Goal: Navigation & Orientation: Find specific page/section

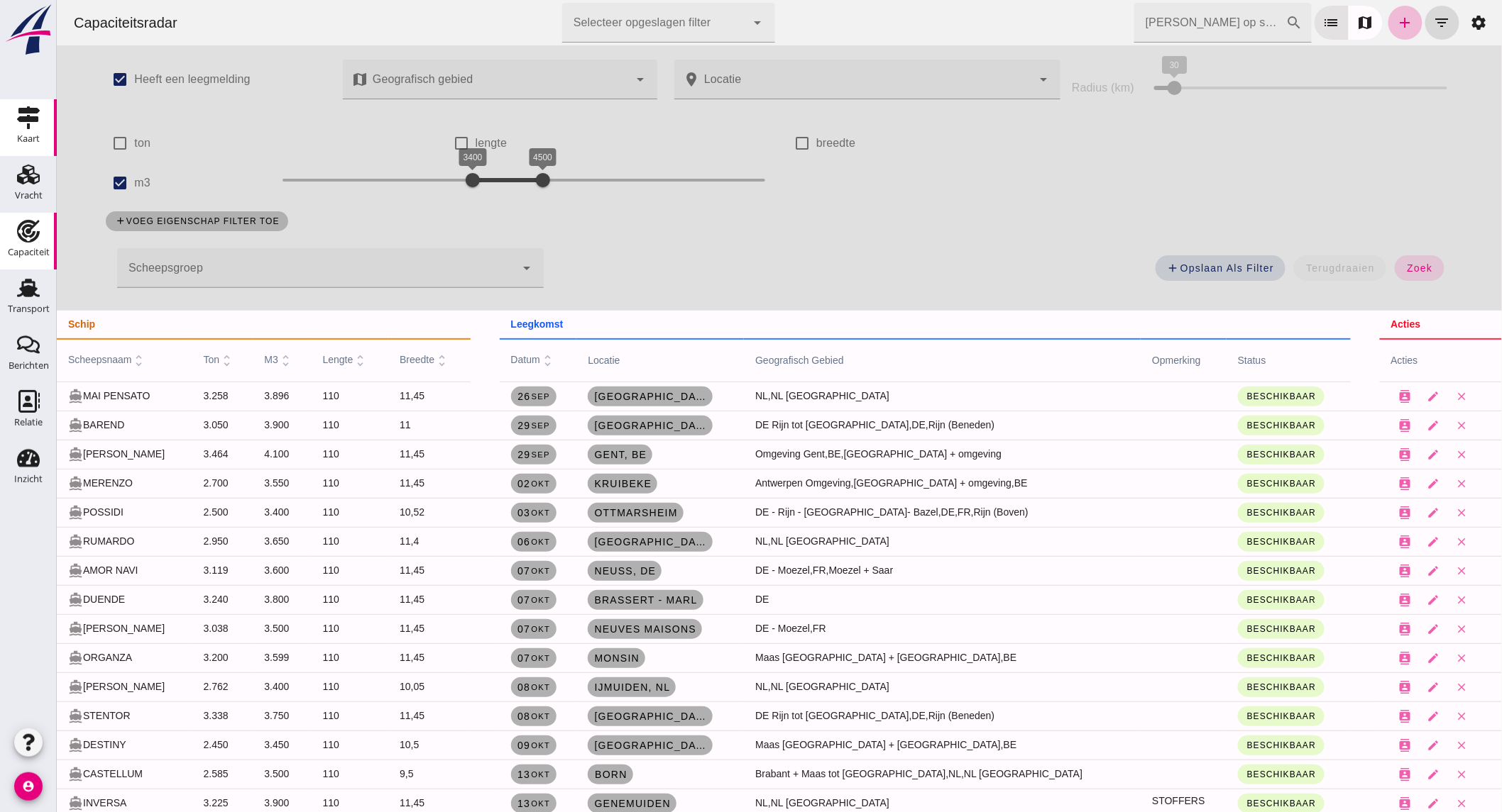
click at [32, 126] on icon "Kaart" at bounding box center [29, 117] width 23 height 23
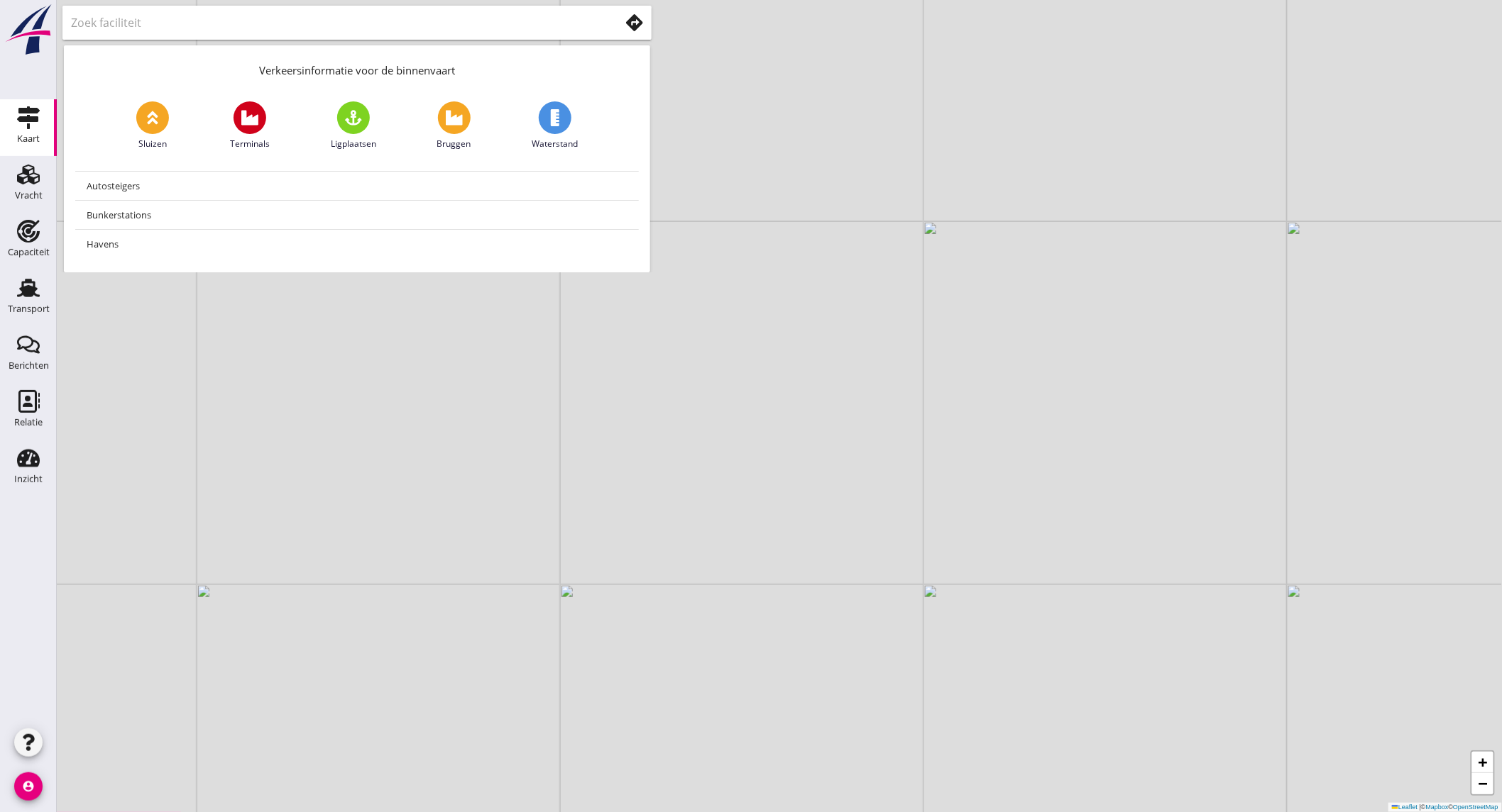
click at [200, 26] on input "text" at bounding box center [335, 23] width 529 height 23
type input "ijmuiden"
click at [634, 29] on use at bounding box center [635, 23] width 17 height 17
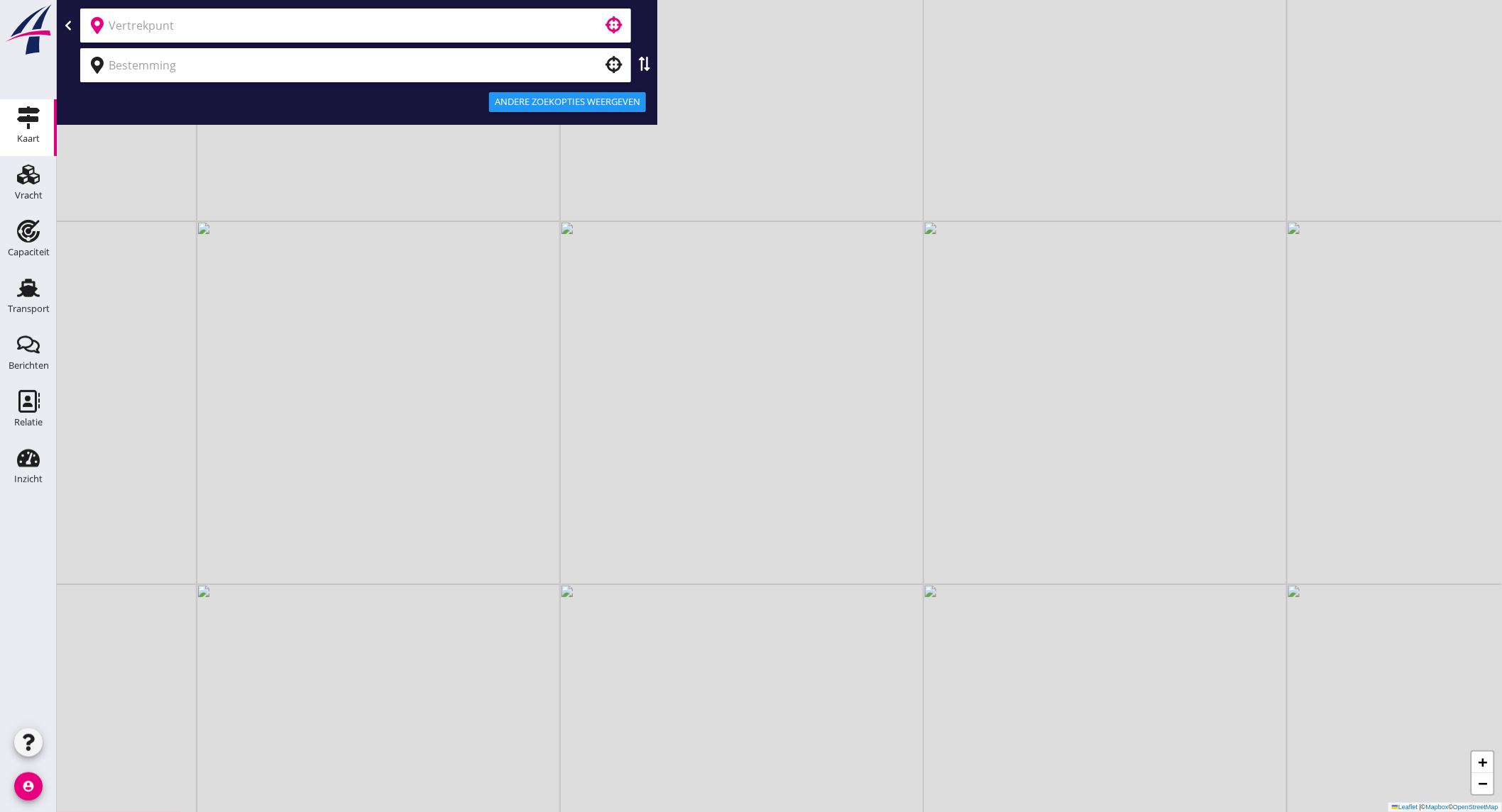
click at [414, 32] on input "text" at bounding box center [346, 25] width 475 height 23
type input "i"
type input "[GEOGRAPHIC_DATA]"
type input "[GEOGRAPHIC_DATA], Ghlin ([GEOGRAPHIC_DATA])"
click at [205, 31] on input "ijmuiden" at bounding box center [354, 25] width 491 height 23
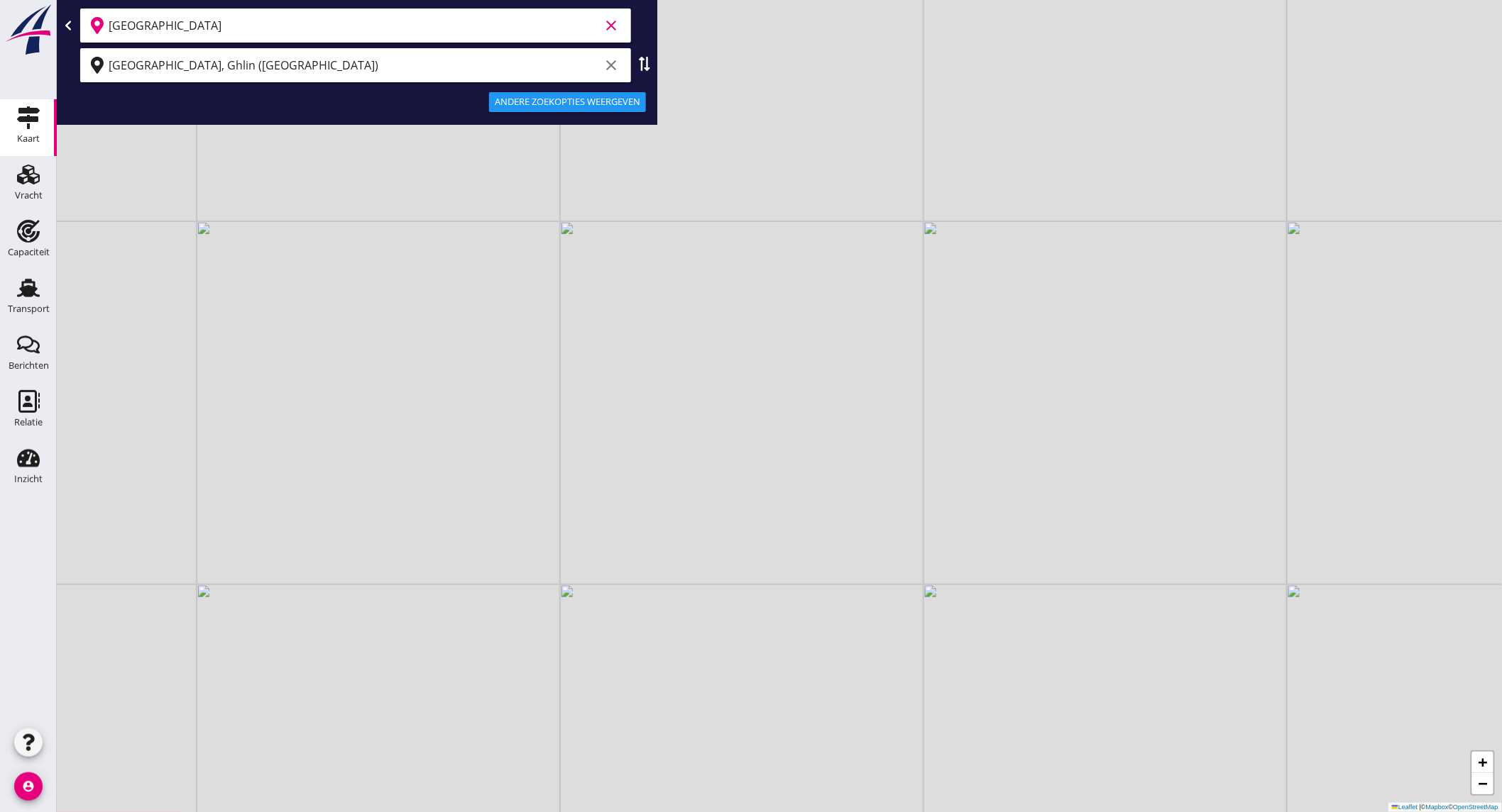
type input "[GEOGRAPHIC_DATA]"
click at [507, 97] on div "Andere zoekopties weergeven" at bounding box center [567, 102] width 145 height 14
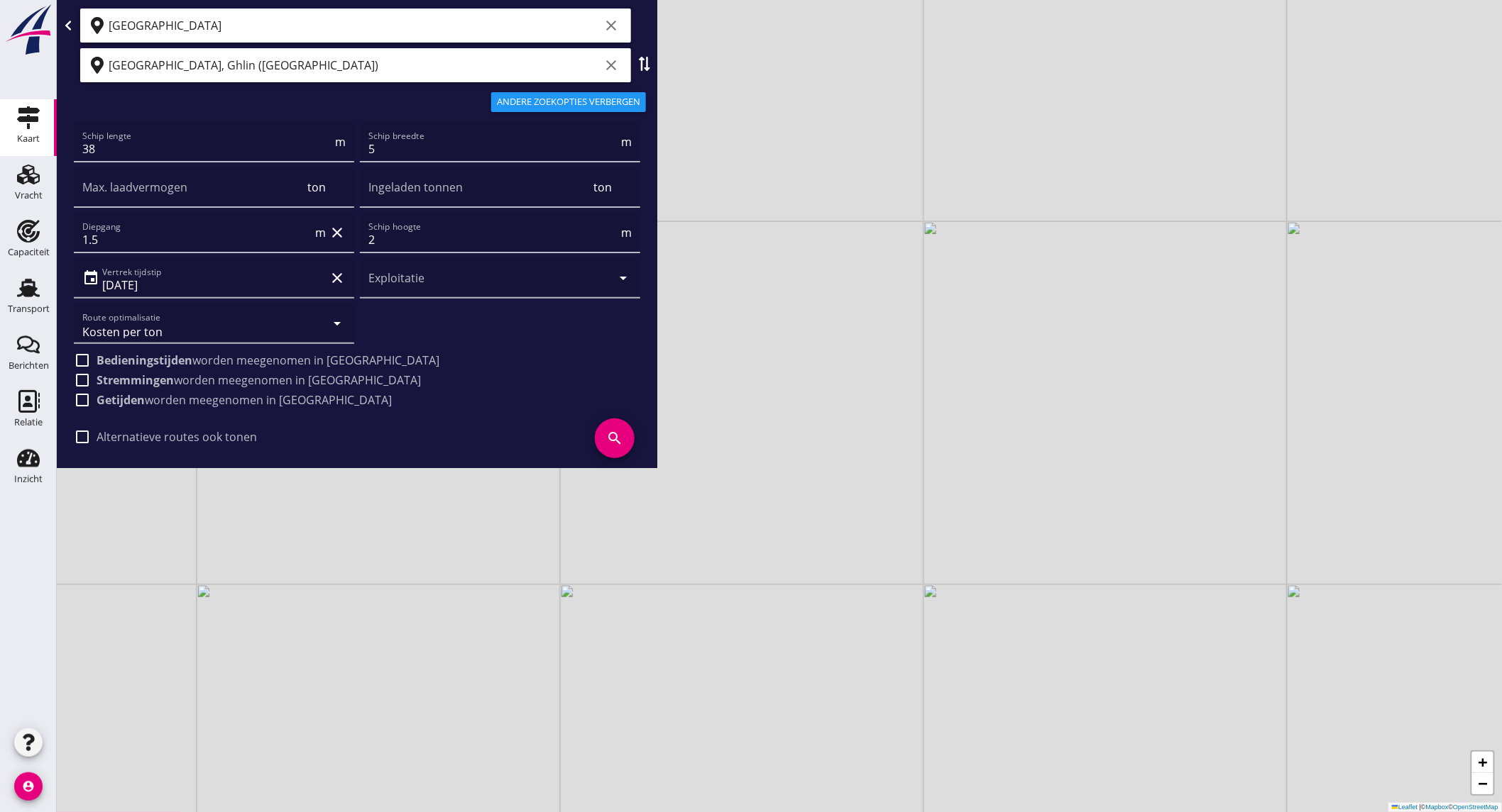
click at [612, 436] on icon "search" at bounding box center [615, 439] width 40 height 40
drag, startPoint x: 532, startPoint y: 544, endPoint x: 1051, endPoint y: 443, distance: 528.7
click at [985, 520] on div "+ − Leaflet | © Mapbox © OpenStreetMap" at bounding box center [779, 406] width 1445 height 812
drag, startPoint x: 352, startPoint y: 669, endPoint x: 639, endPoint y: 554, distance: 309.2
click at [624, 559] on div "+ − Leaflet | © Mapbox © OpenStreetMap" at bounding box center [779, 406] width 1445 height 812
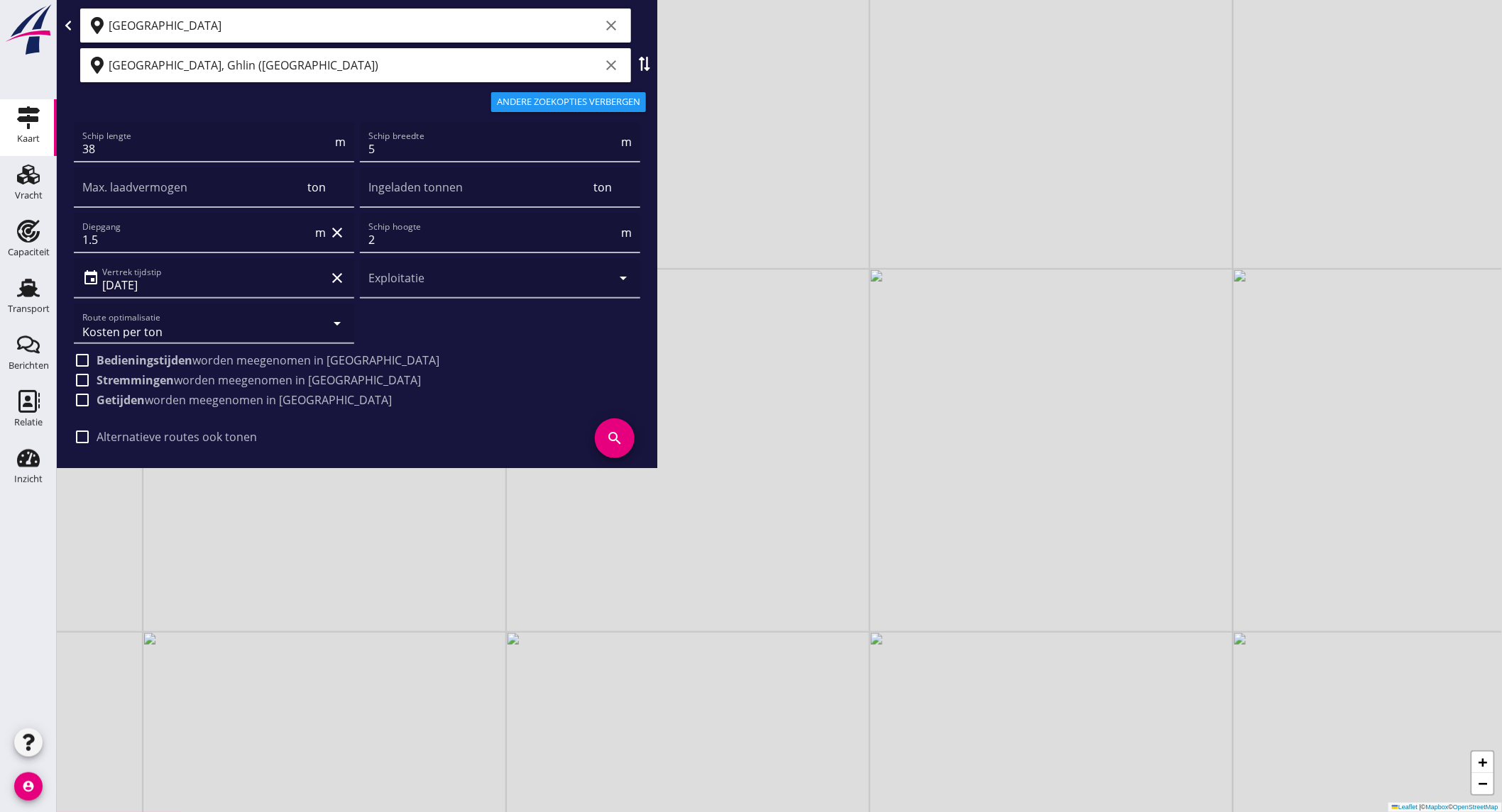
drag, startPoint x: 636, startPoint y: 603, endPoint x: 767, endPoint y: 413, distance: 230.8
click at [749, 433] on div "+ − Leaflet | © Mapbox © OpenStreetMap" at bounding box center [779, 406] width 1445 height 812
drag, startPoint x: 665, startPoint y: 694, endPoint x: 682, endPoint y: 533, distance: 161.9
click at [682, 533] on div "+ − Leaflet | © Mapbox © OpenStreetMap" at bounding box center [779, 406] width 1445 height 812
drag, startPoint x: 743, startPoint y: 520, endPoint x: 595, endPoint y: 564, distance: 154.4
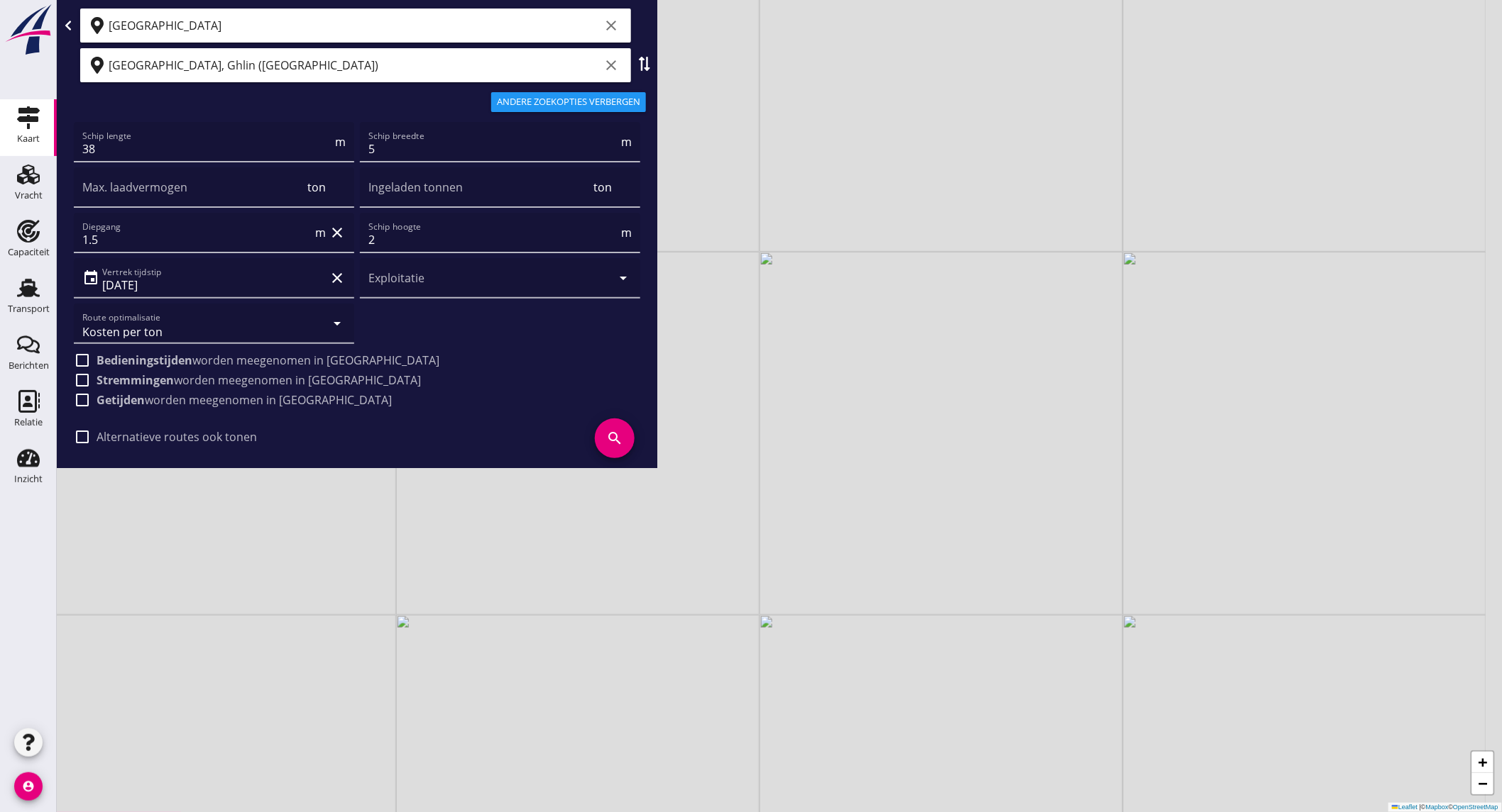
click at [595, 564] on div "+ − Leaflet | © Mapbox © OpenStreetMap" at bounding box center [779, 406] width 1445 height 812
drag, startPoint x: 664, startPoint y: 497, endPoint x: 789, endPoint y: 469, distance: 128.1
click at [789, 469] on div "+ − Leaflet | © Mapbox © OpenStreetMap" at bounding box center [779, 406] width 1445 height 812
click at [18, 192] on div "Vracht" at bounding box center [29, 195] width 28 height 10
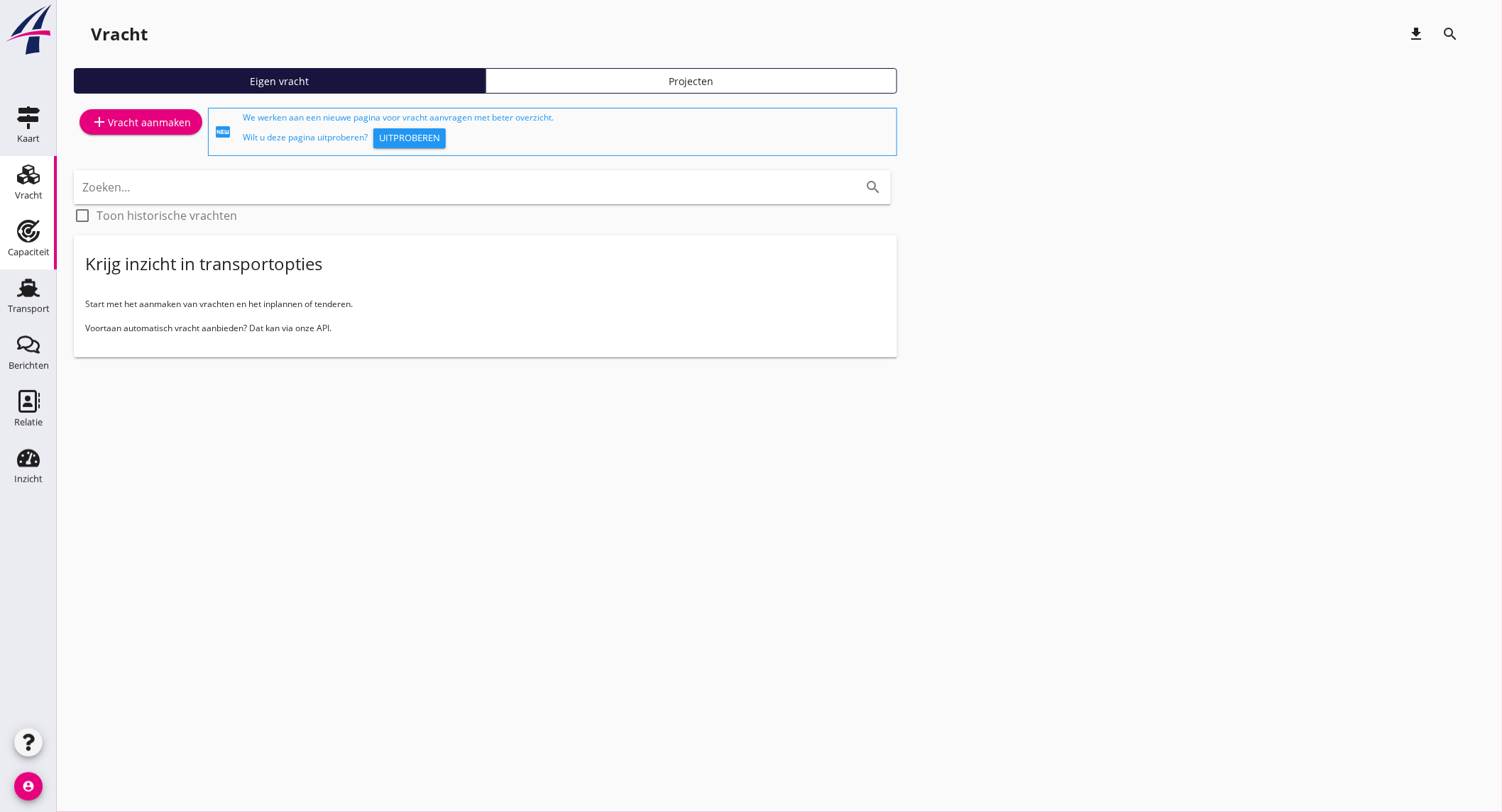
click at [27, 218] on link "Capaciteit Capaciteit" at bounding box center [28, 241] width 57 height 57
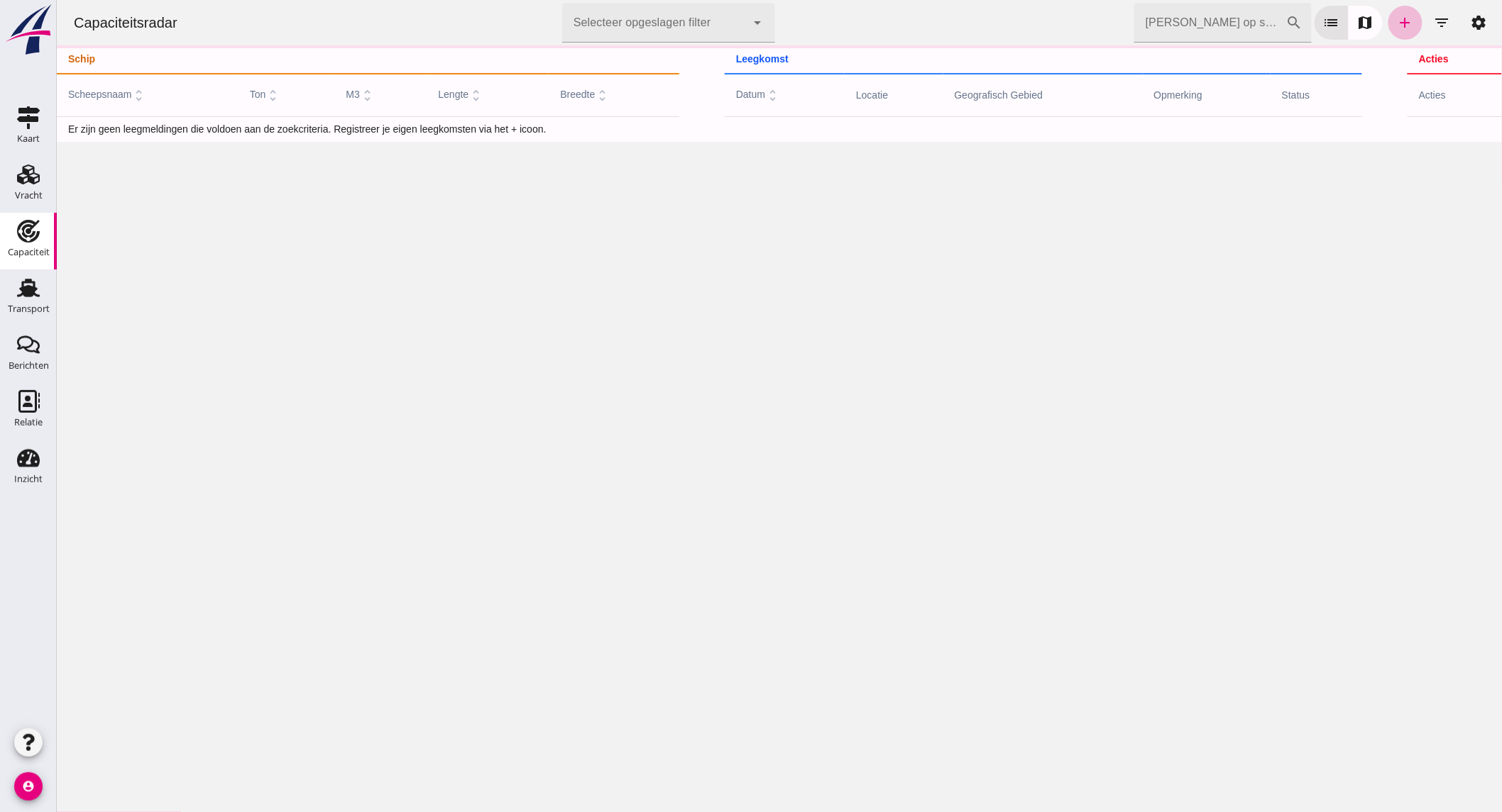
click at [1196, 29] on input "[PERSON_NAME] op scheepsnaam" at bounding box center [1209, 23] width 152 height 40
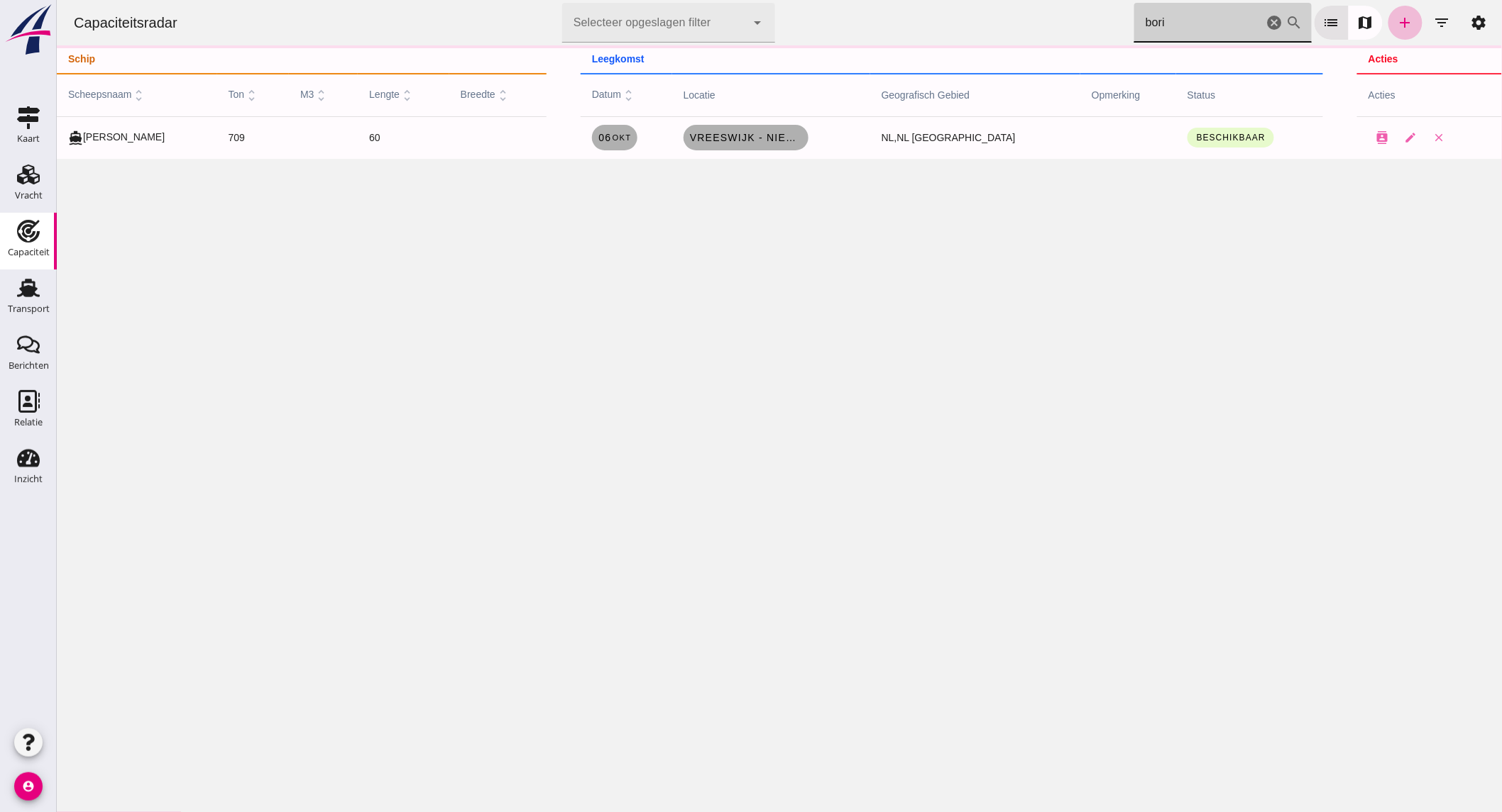
type input "bori"
